Goal: Navigation & Orientation: Find specific page/section

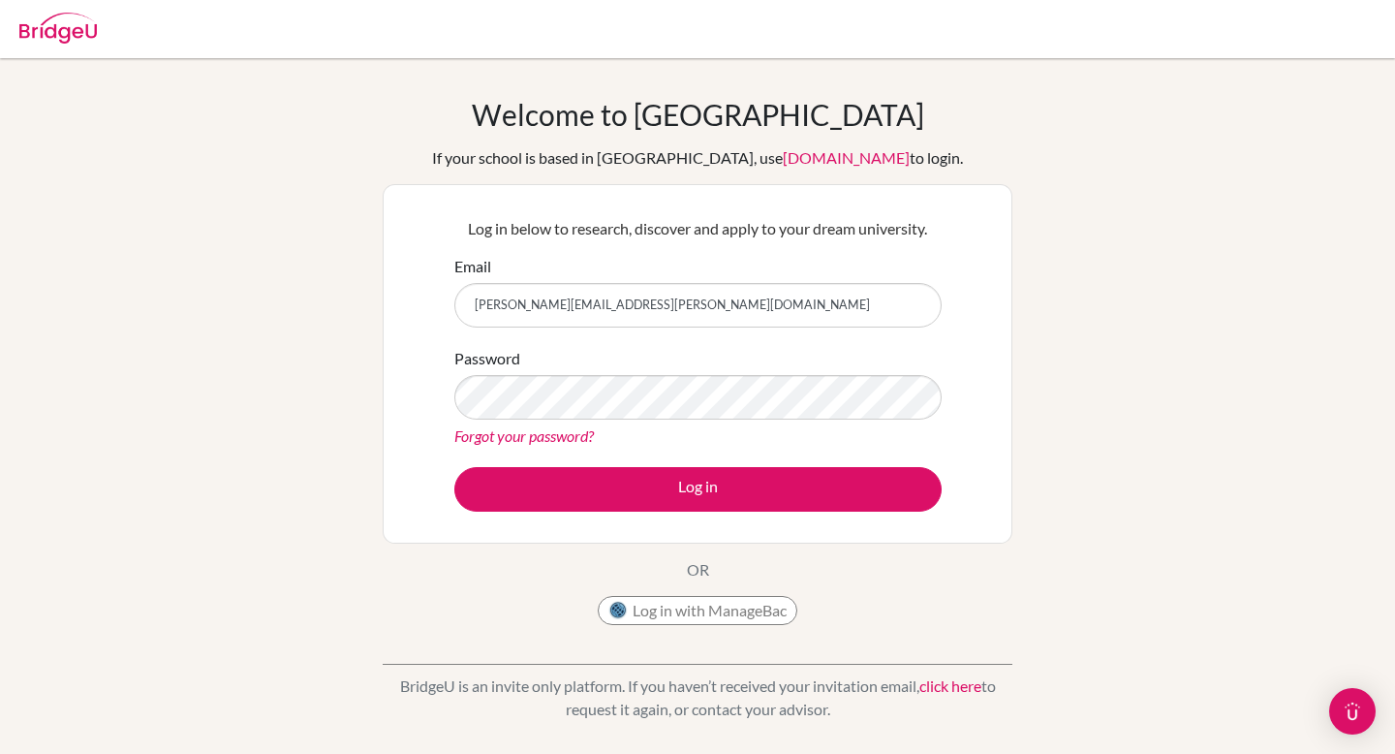
type input "jessica.solomon@cialfo.com"
click at [454, 467] on button "Log in" at bounding box center [697, 489] width 487 height 45
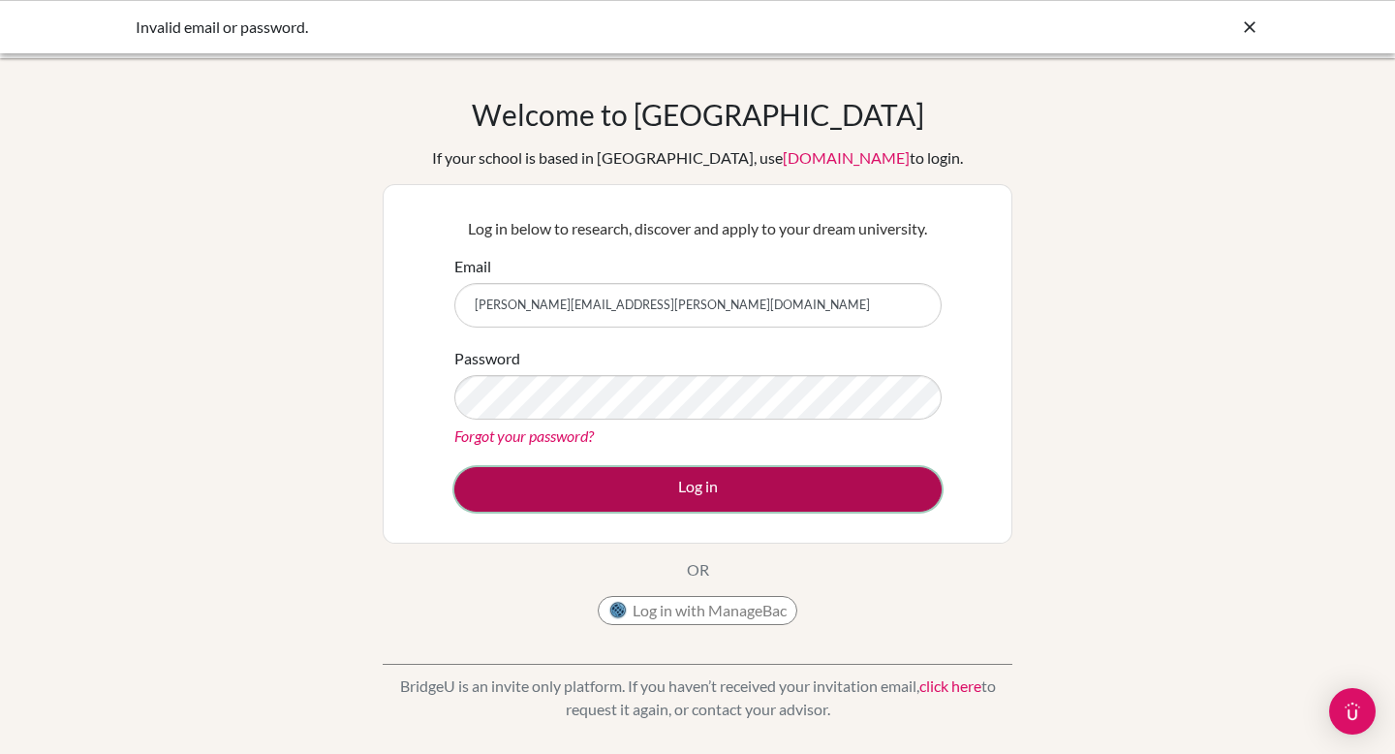
click at [783, 479] on button "Log in" at bounding box center [697, 489] width 487 height 45
click at [734, 486] on button "Log in" at bounding box center [697, 489] width 487 height 45
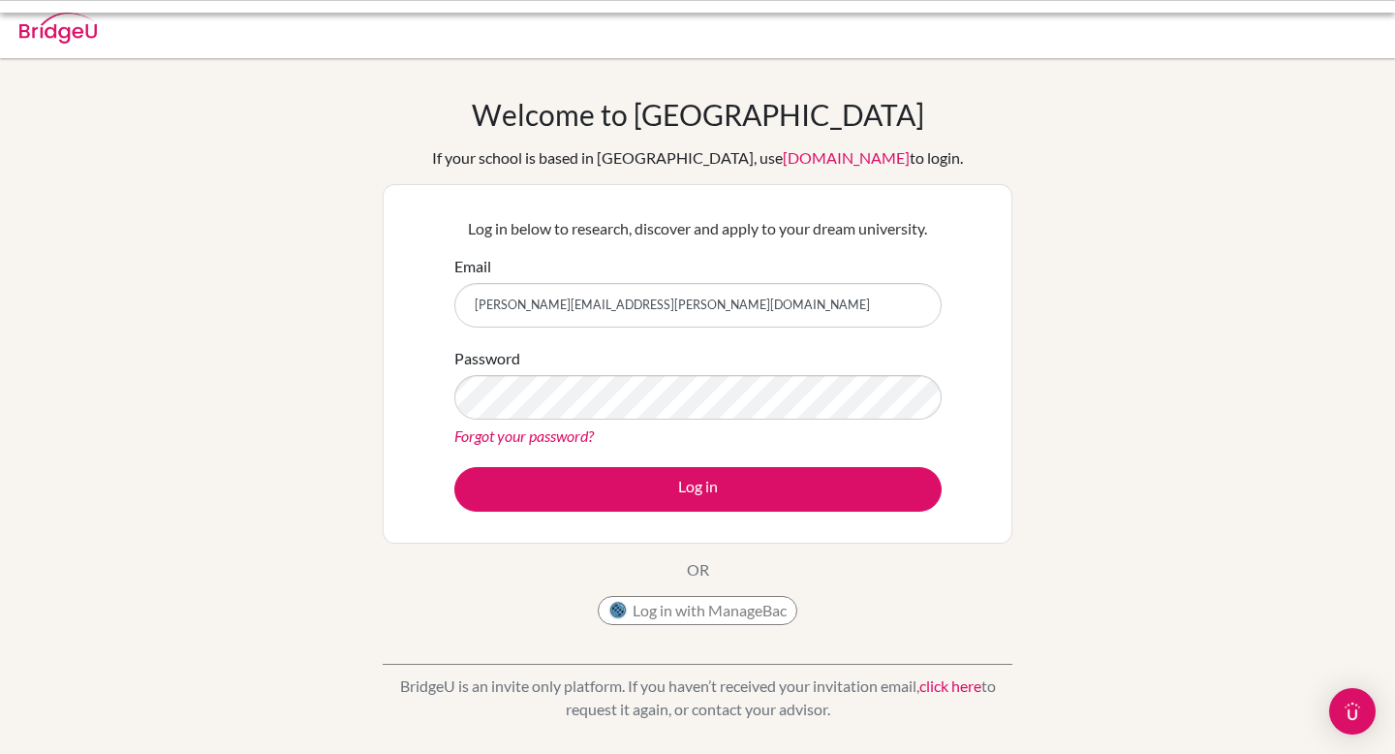
click at [664, 319] on input "jessica.solomon@cialfo.com" at bounding box center [697, 305] width 487 height 45
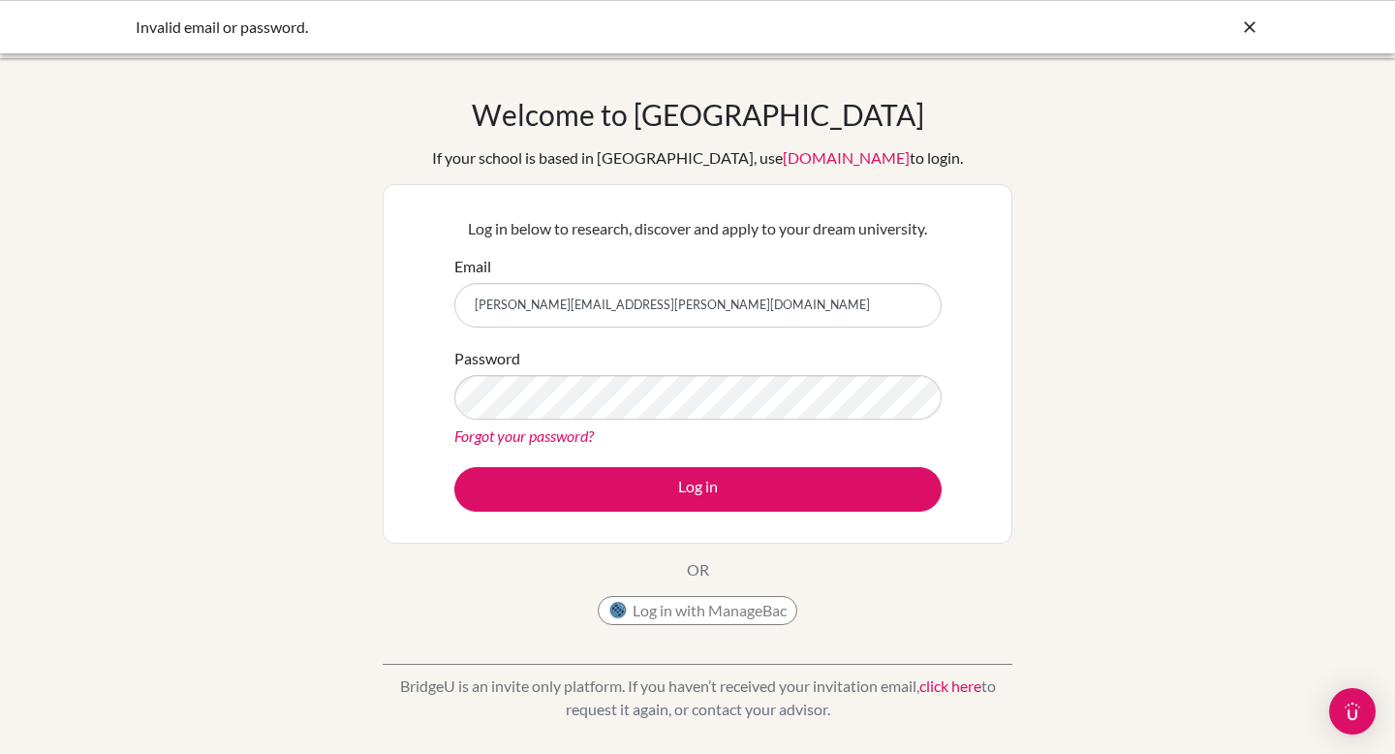
type input "jessica.solomon@cialfo.com.sg"
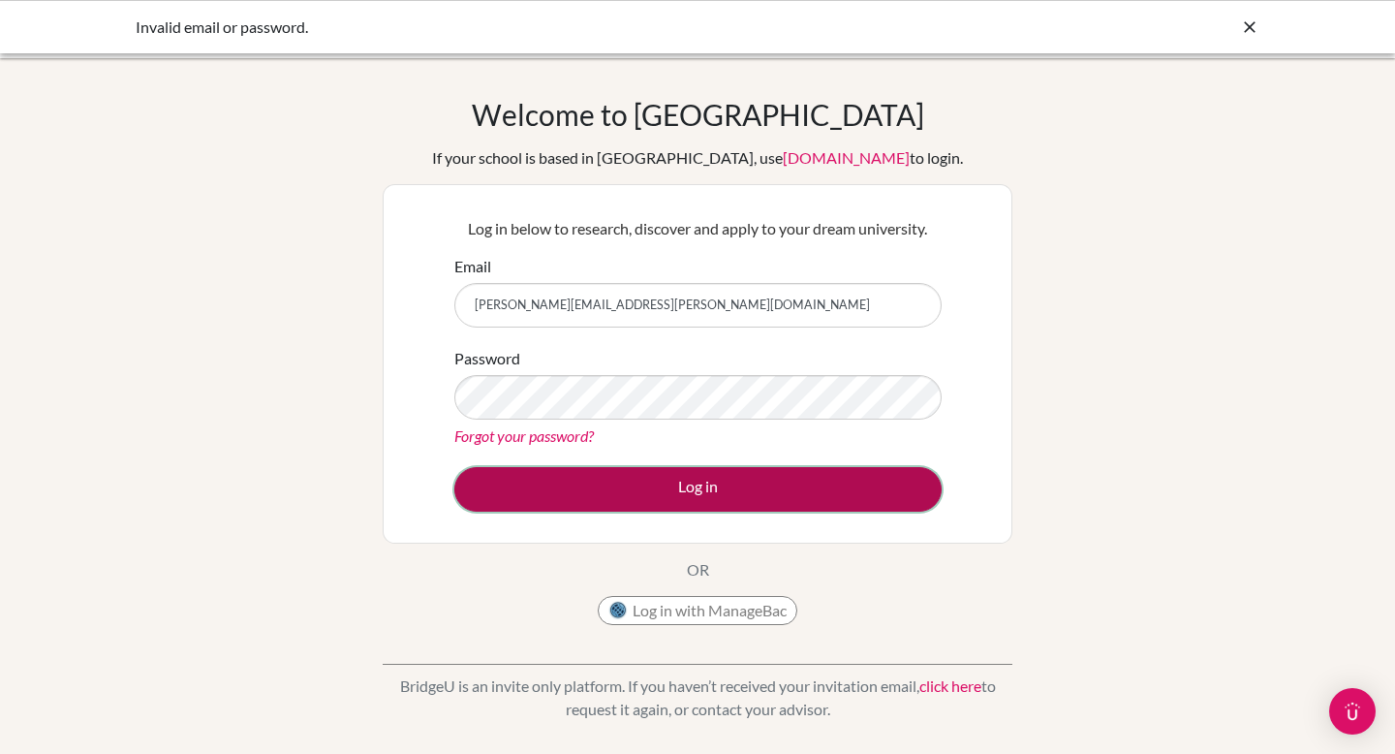
click at [784, 498] on button "Log in" at bounding box center [697, 489] width 487 height 45
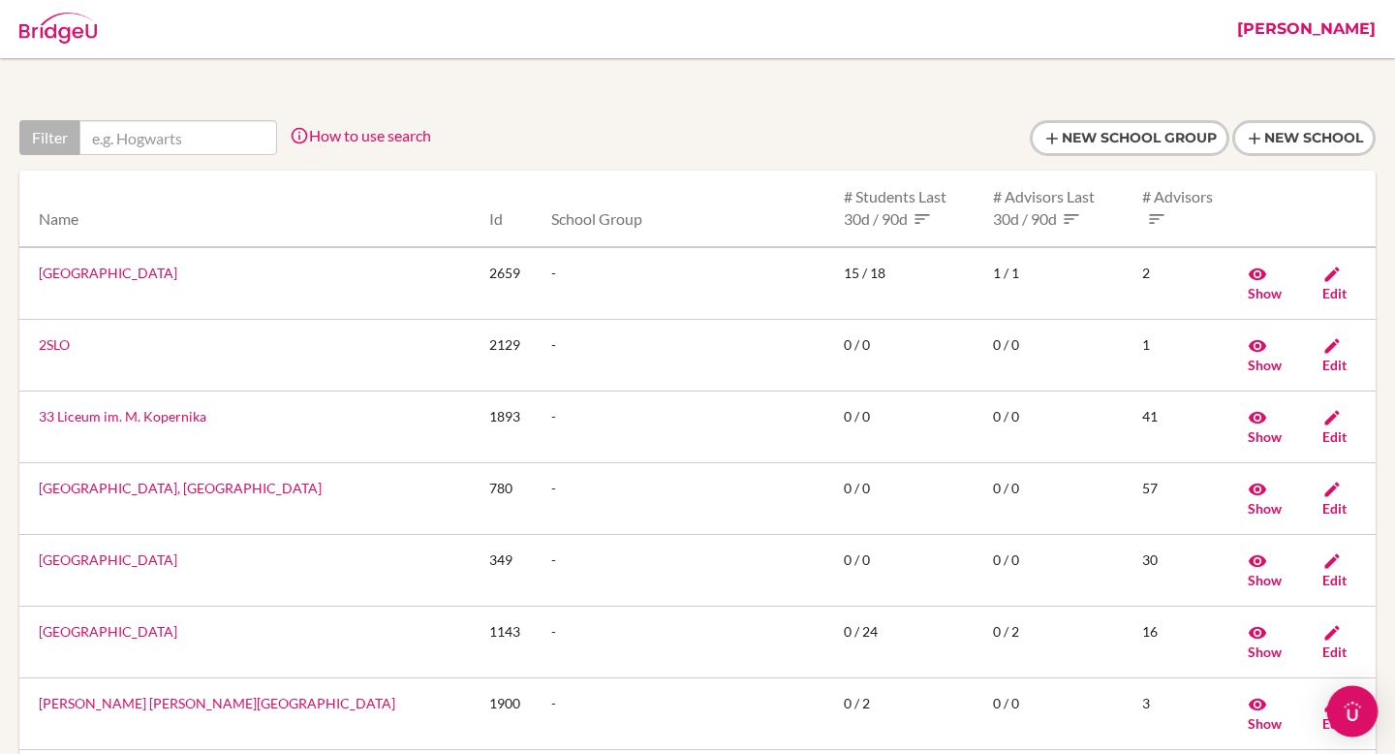
click at [1360, 720] on img "Open Intercom Messenger" at bounding box center [1352, 710] width 25 height 25
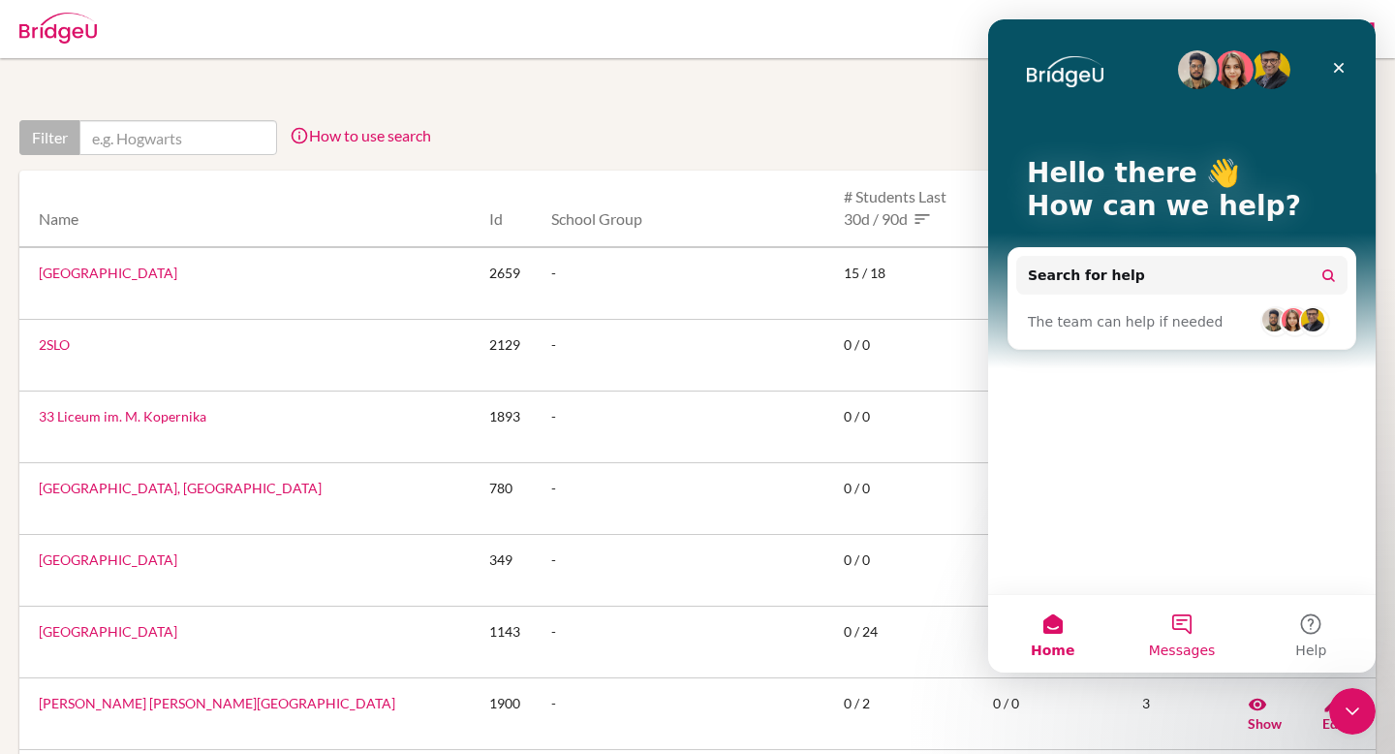
click at [1196, 637] on button "Messages" at bounding box center [1181, 633] width 129 height 77
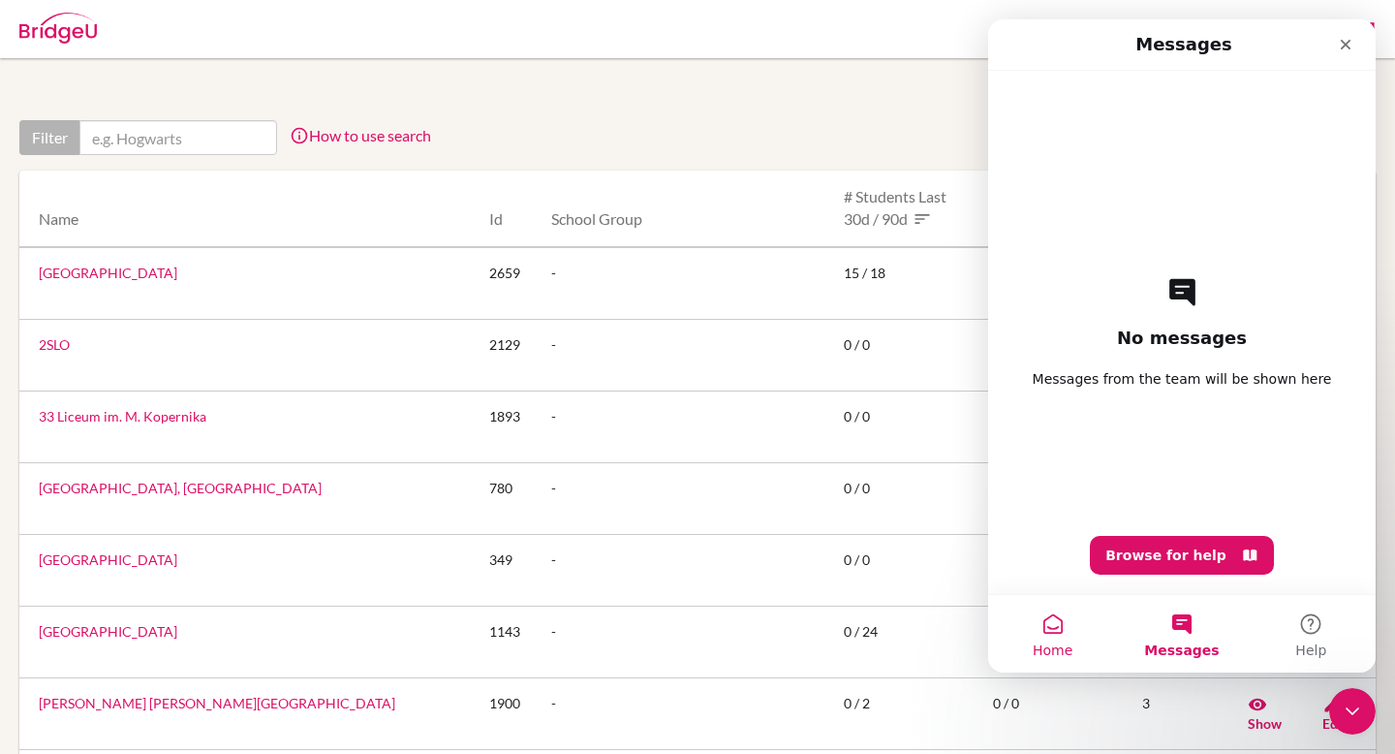
click at [1070, 606] on button "Home" at bounding box center [1052, 633] width 129 height 77
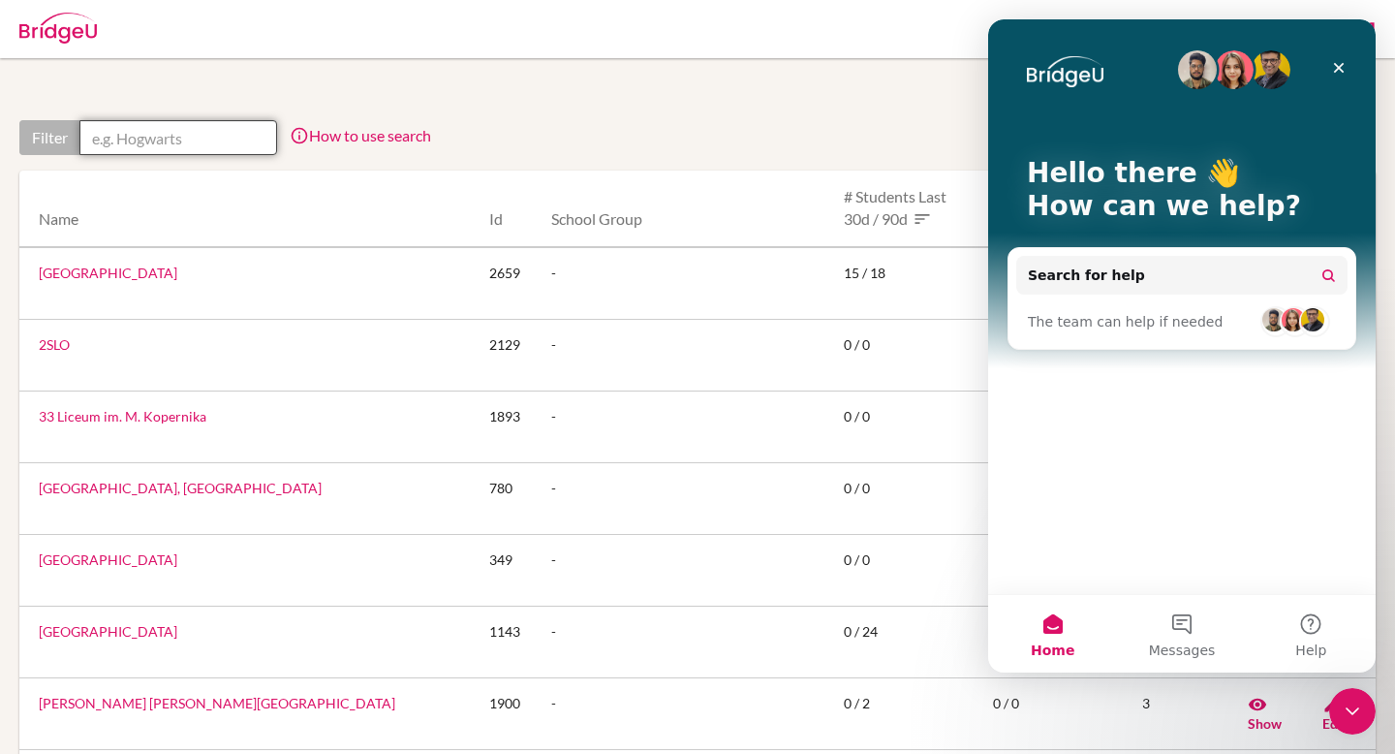
click at [156, 141] on input "text" at bounding box center [178, 137] width 198 height 35
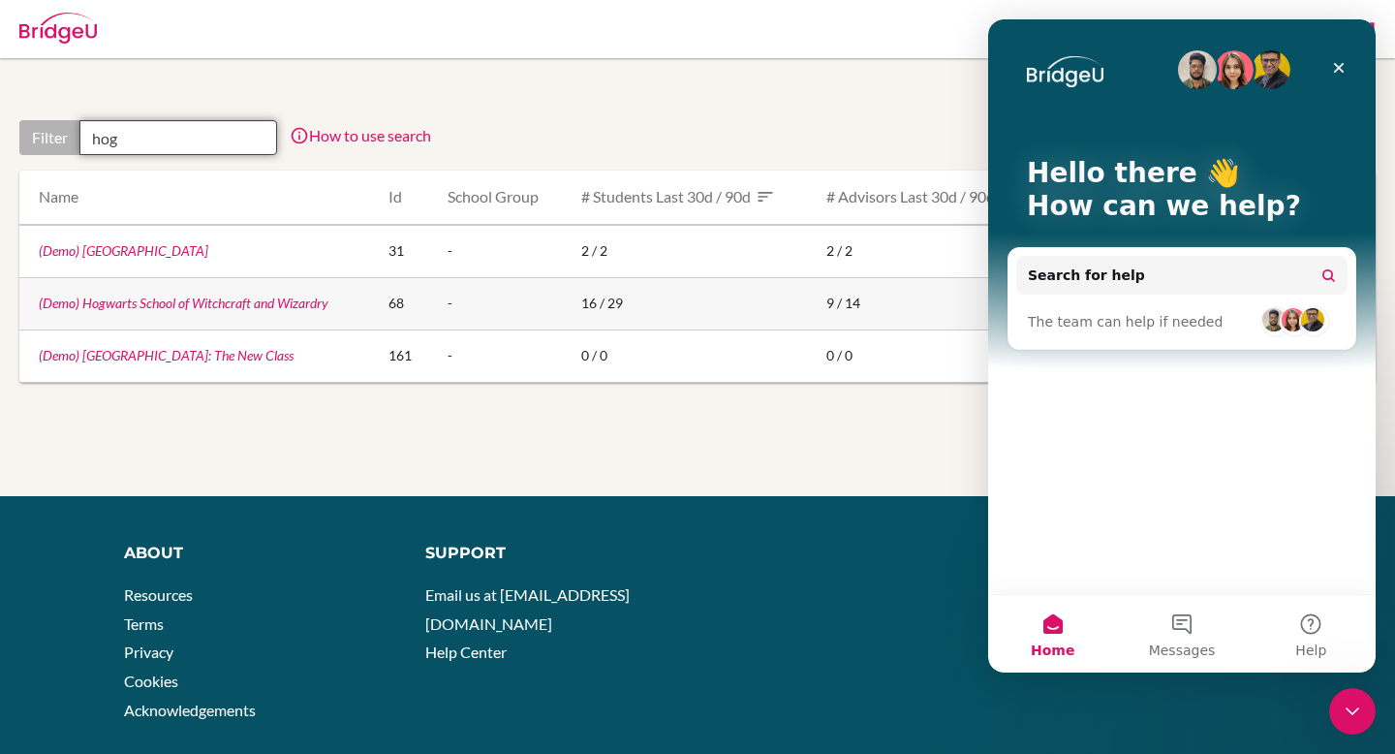
type input "hog"
click at [173, 300] on link "(Demo) Hogwarts School of Witchcraft and Wizardry" at bounding box center [184, 302] width 290 height 16
